Goal: Information Seeking & Learning: Find specific fact

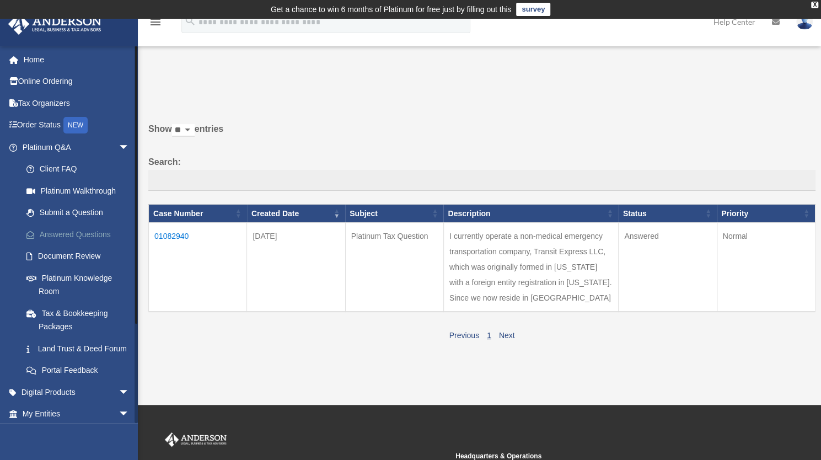
click at [93, 231] on link "Answered Questions" at bounding box center [80, 234] width 131 height 22
click at [93, 233] on link "Answered Questions" at bounding box center [80, 234] width 131 height 22
click at [88, 233] on link "Answered Questions" at bounding box center [80, 234] width 131 height 22
click at [87, 233] on link "Answered Questions" at bounding box center [80, 234] width 131 height 22
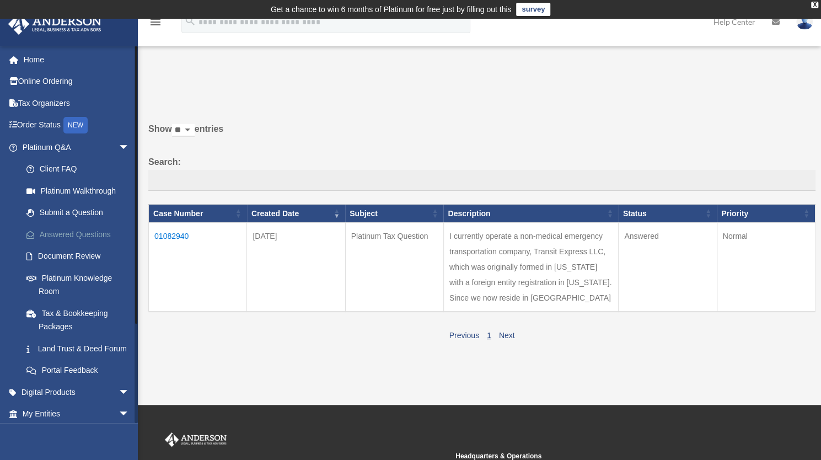
click at [84, 232] on link "Answered Questions" at bounding box center [80, 234] width 131 height 22
click at [63, 236] on link "Answered Questions" at bounding box center [80, 234] width 131 height 22
click at [67, 230] on link "Answered Questions" at bounding box center [80, 234] width 131 height 22
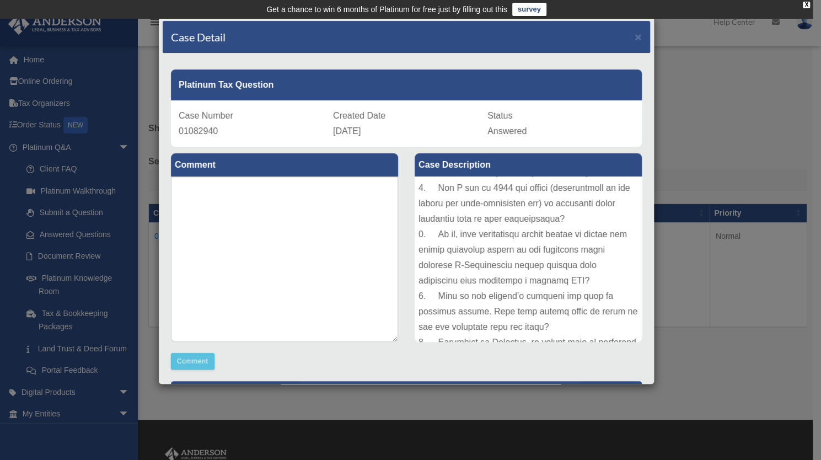
click at [638, 36] on div "Case Detail ×" at bounding box center [406, 37] width 487 height 33
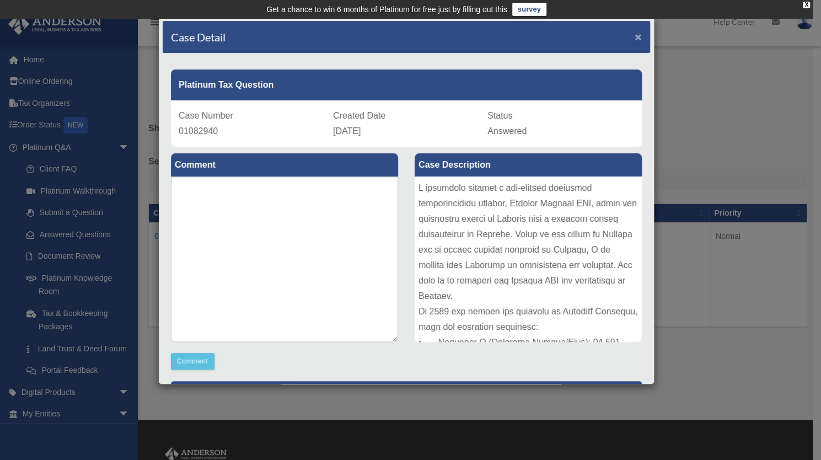
click at [634, 35] on span "×" at bounding box center [637, 36] width 7 height 13
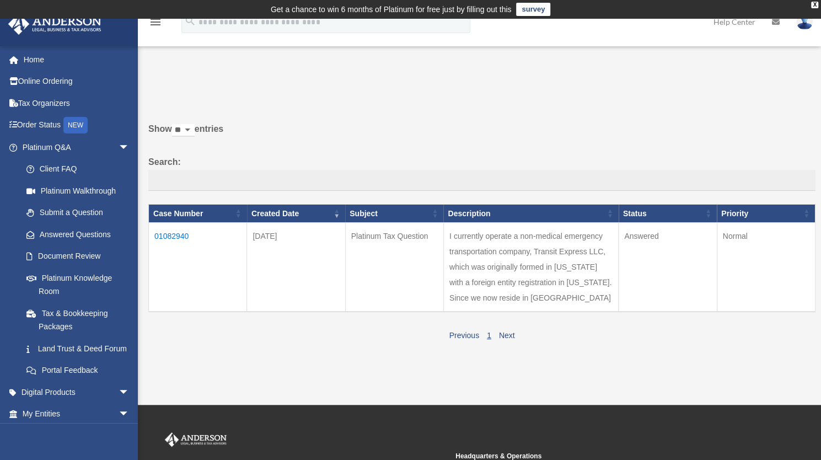
click at [171, 233] on td "01082940" at bounding box center [198, 267] width 98 height 89
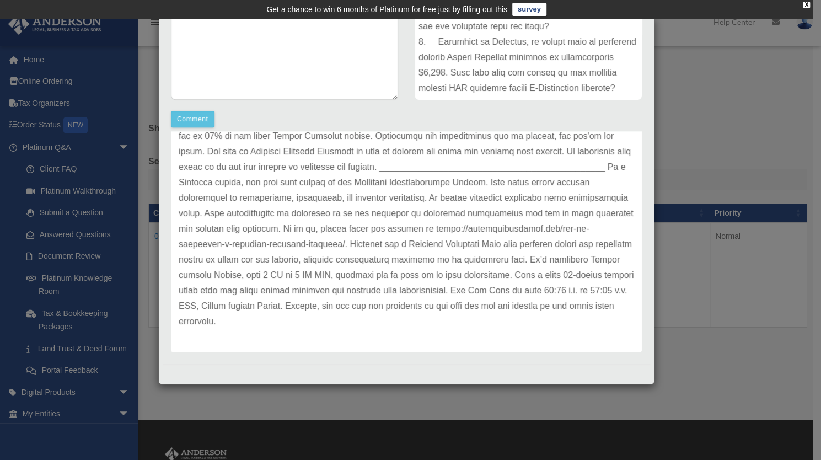
scroll to position [293, 0]
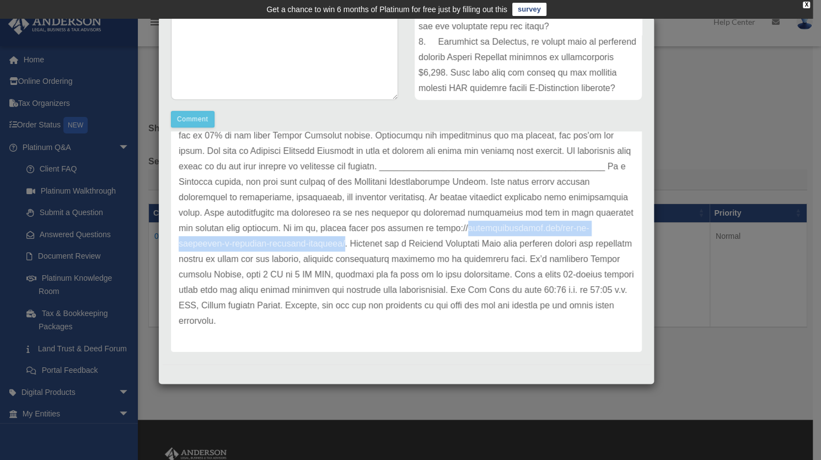
drag, startPoint x: 263, startPoint y: 244, endPoint x: 536, endPoint y: 243, distance: 272.8
click at [536, 243] on p at bounding box center [406, 112] width 455 height 432
copy p "andersonadvisors.com/how-to-structure-a-business-workshop-training/"
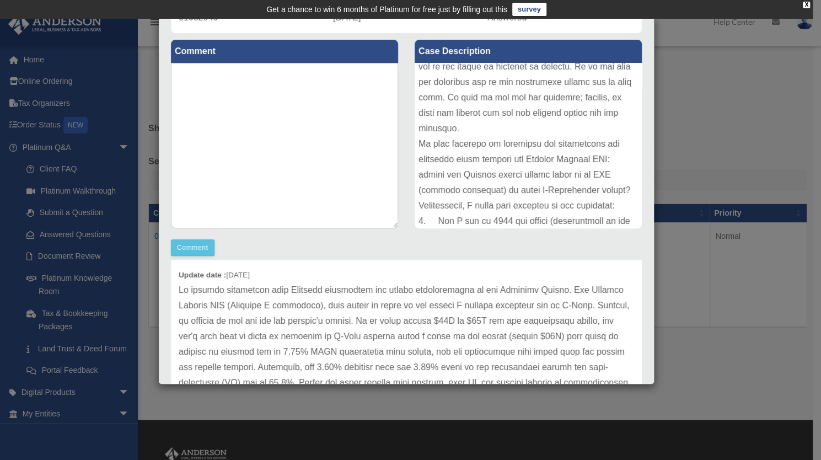
scroll to position [255, 0]
